Goal: Communication & Community: Answer question/provide support

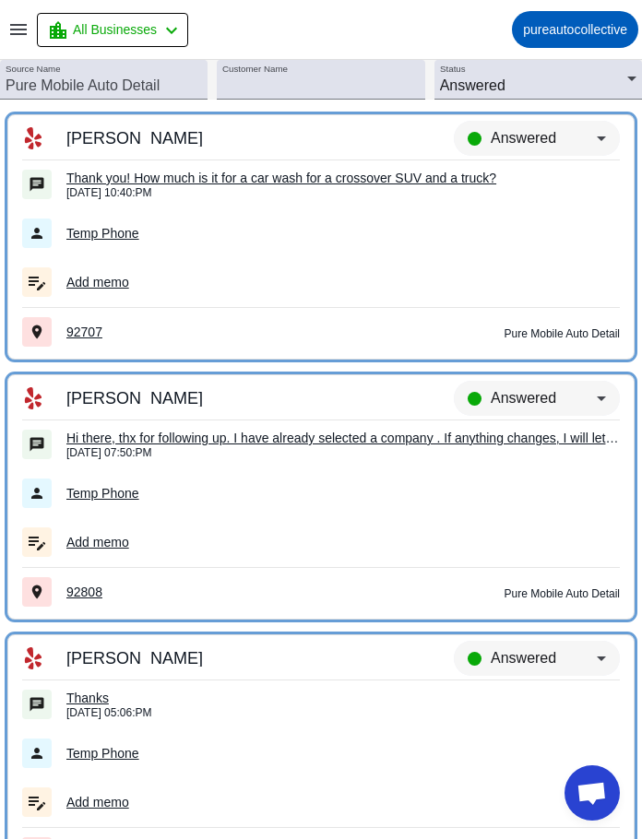
click at [328, 220] on td "Temp Phone" at bounding box center [321, 233] width 598 height 49
click at [297, 171] on div "Thank you! How much is it for a car wash for a crossover SUV and a truck?" at bounding box center [342, 178] width 553 height 17
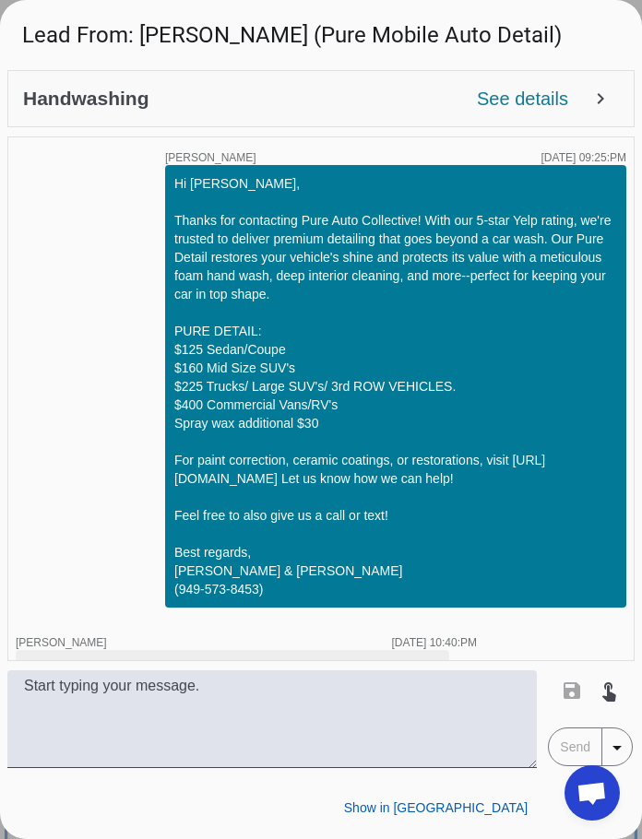
scroll to position [60, 0]
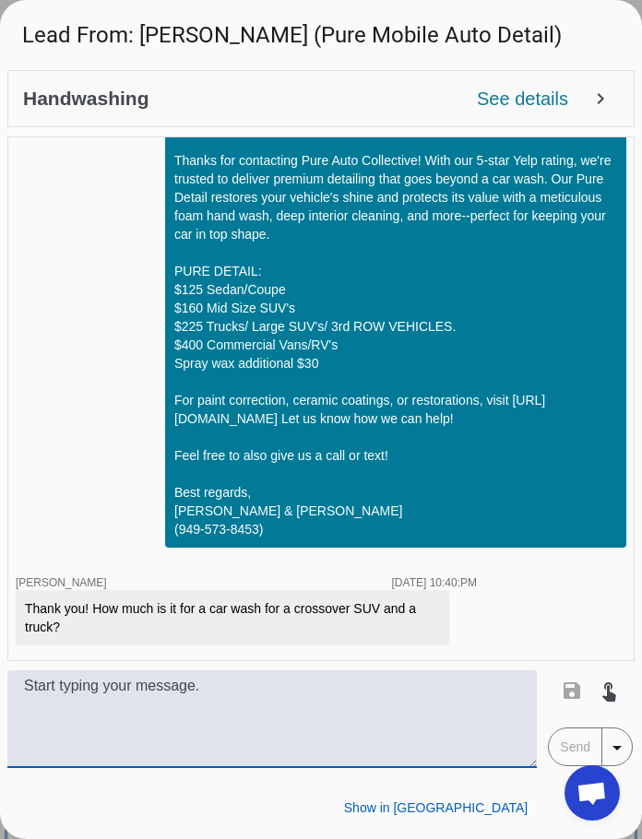
click at [333, 728] on textarea at bounding box center [271, 719] width 529 height 98
click at [299, 707] on textarea at bounding box center [271, 719] width 529 height 98
type textarea "Whats the year make and model of both of the vehicles?"
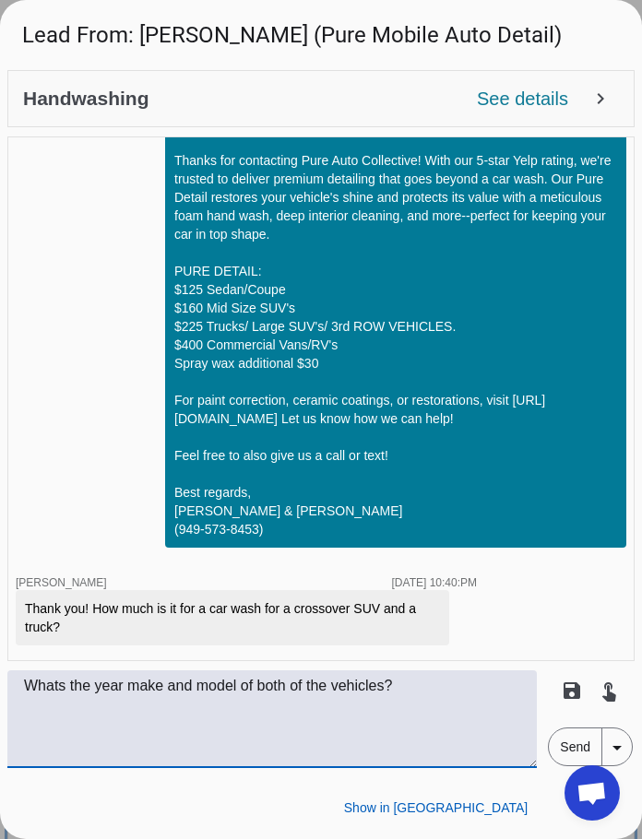
click at [579, 747] on span "Send" at bounding box center [575, 747] width 53 height 37
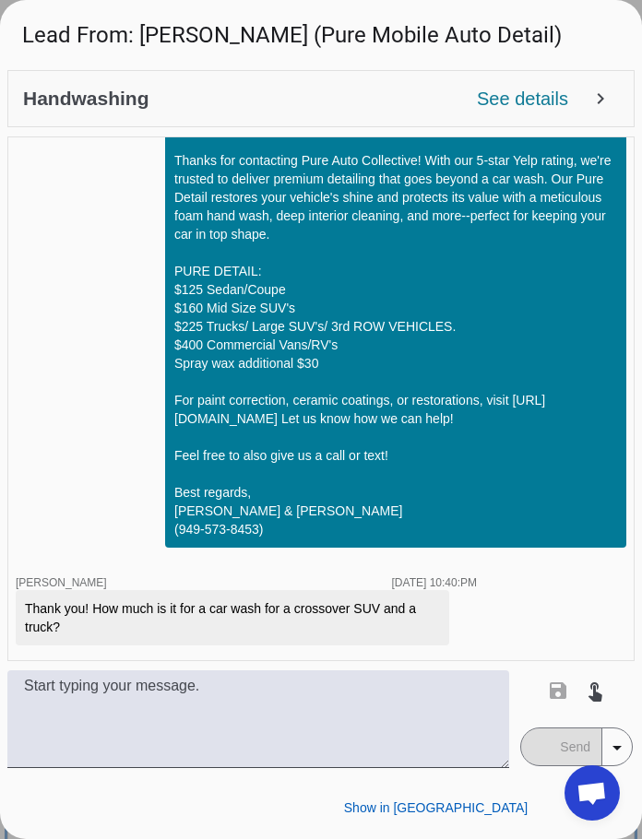
scroll to position [139, 0]
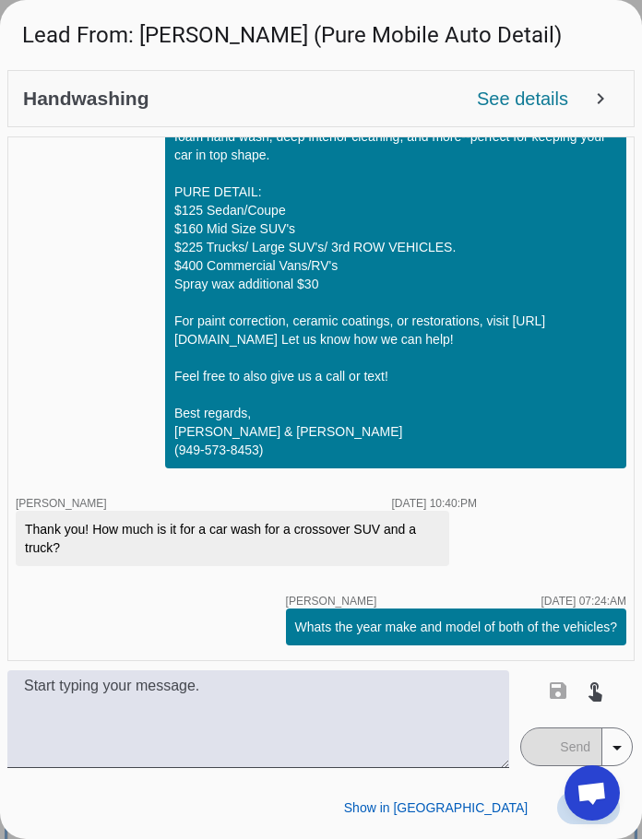
click at [557, 805] on span at bounding box center [588, 807] width 63 height 33
